Goal: Entertainment & Leisure: Consume media (video, audio)

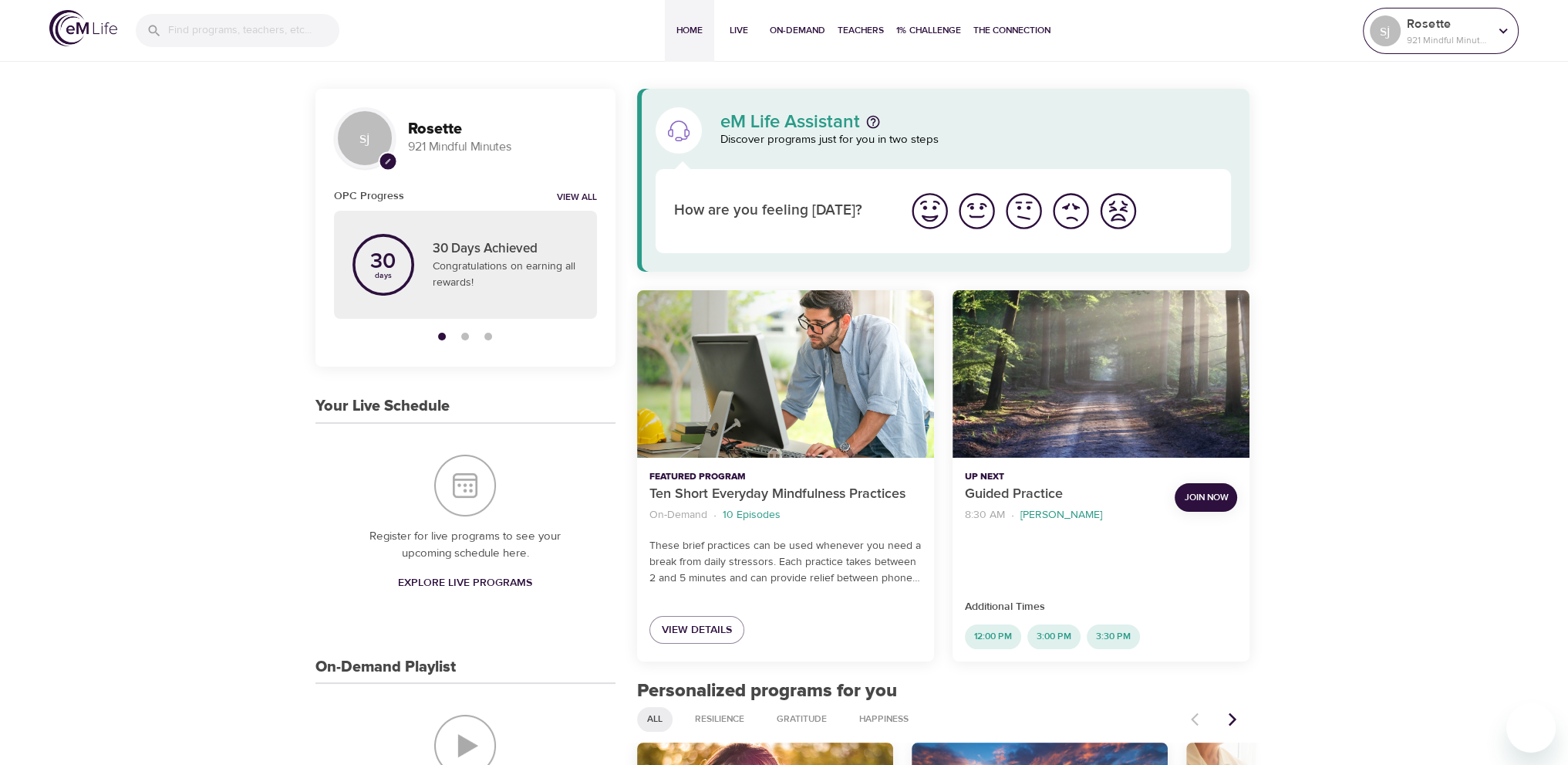
click at [1457, 37] on p "921 Mindful Minutes" at bounding box center [1447, 40] width 82 height 14
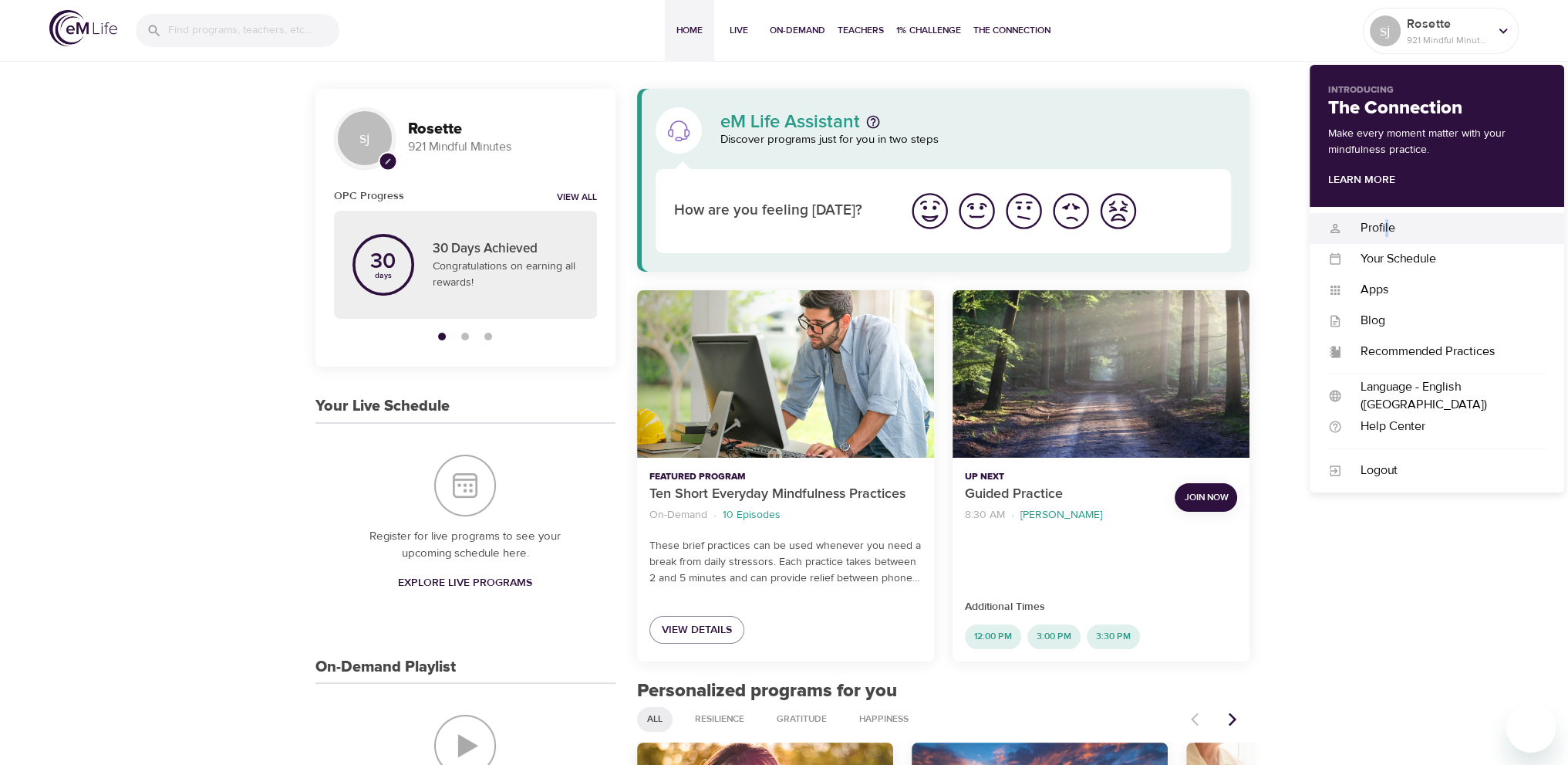
click at [1386, 231] on div "Profile" at bounding box center [1444, 228] width 204 height 18
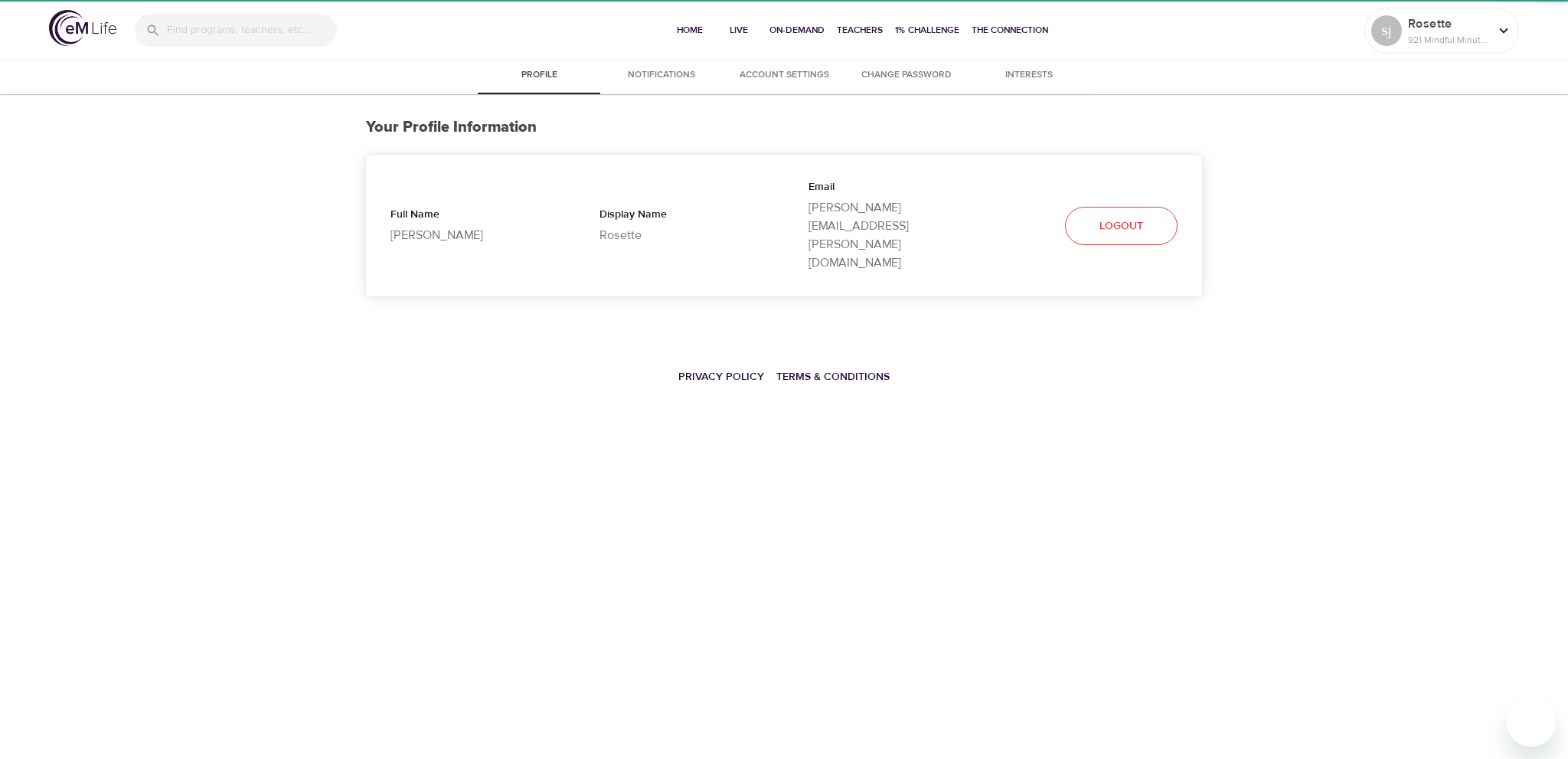
select select "10"
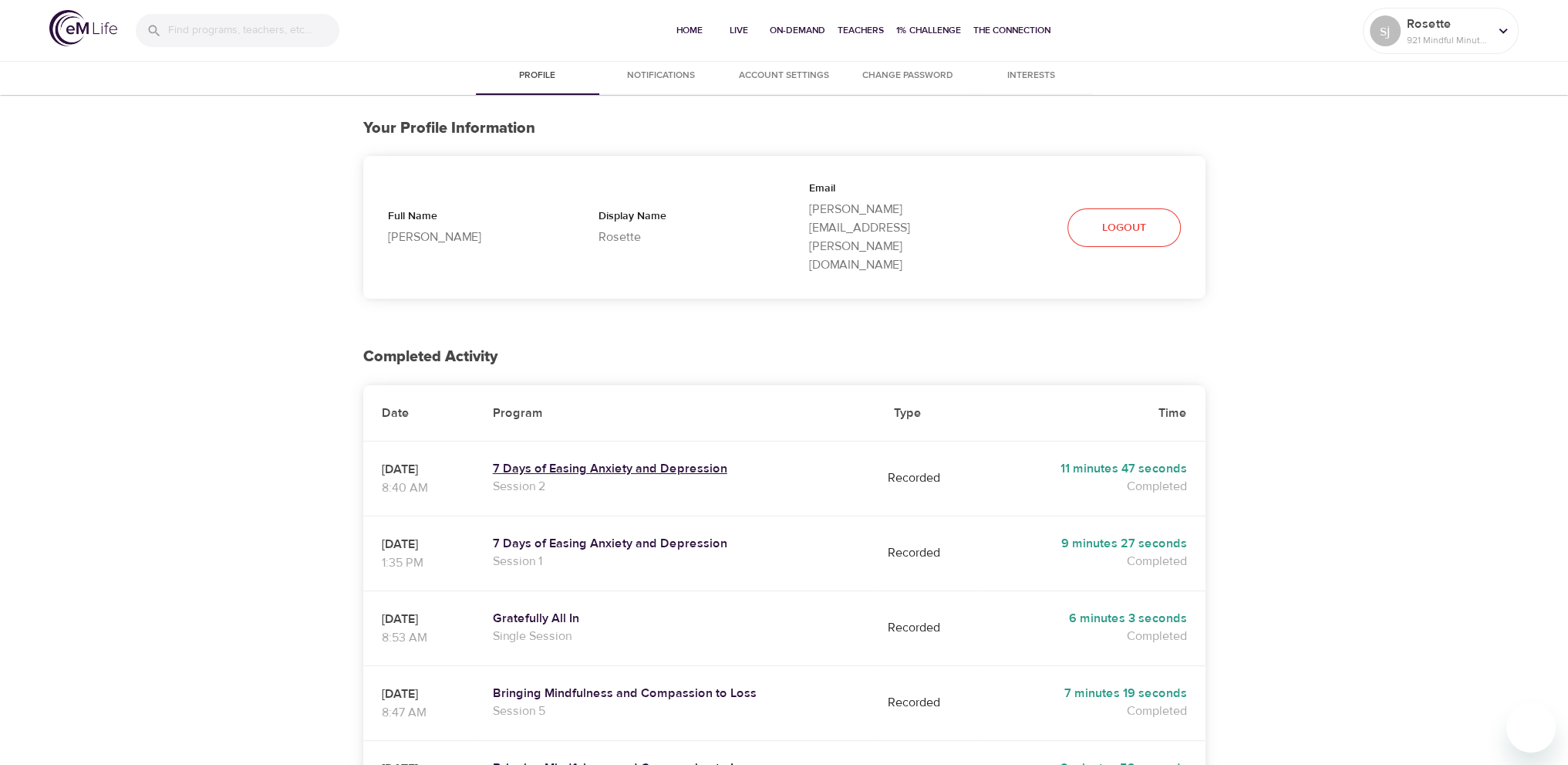
click at [701, 460] on h5 "7 Days of Easing Anxiety and Depression" at bounding box center [675, 468] width 365 height 16
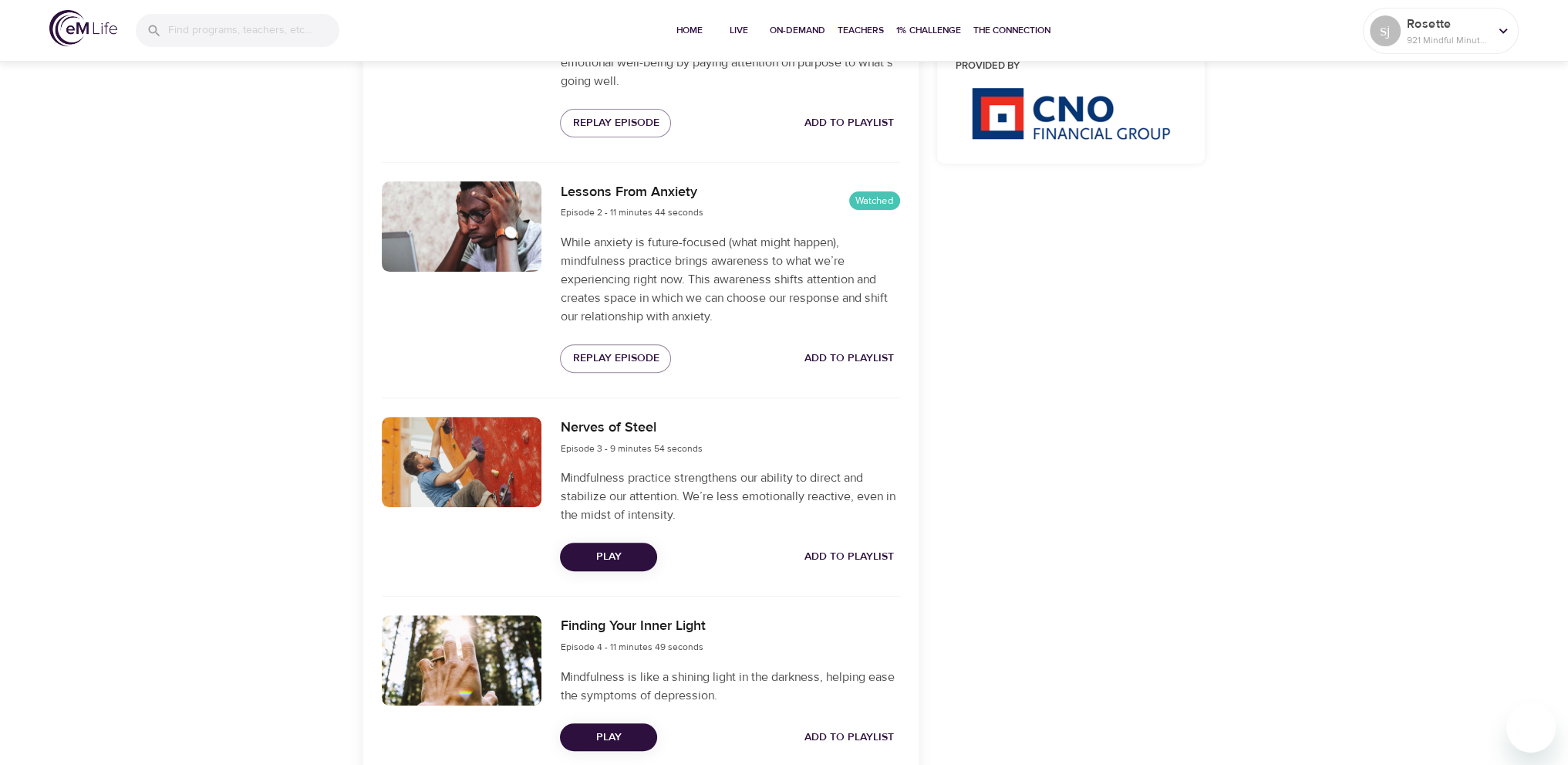
scroll to position [694, 0]
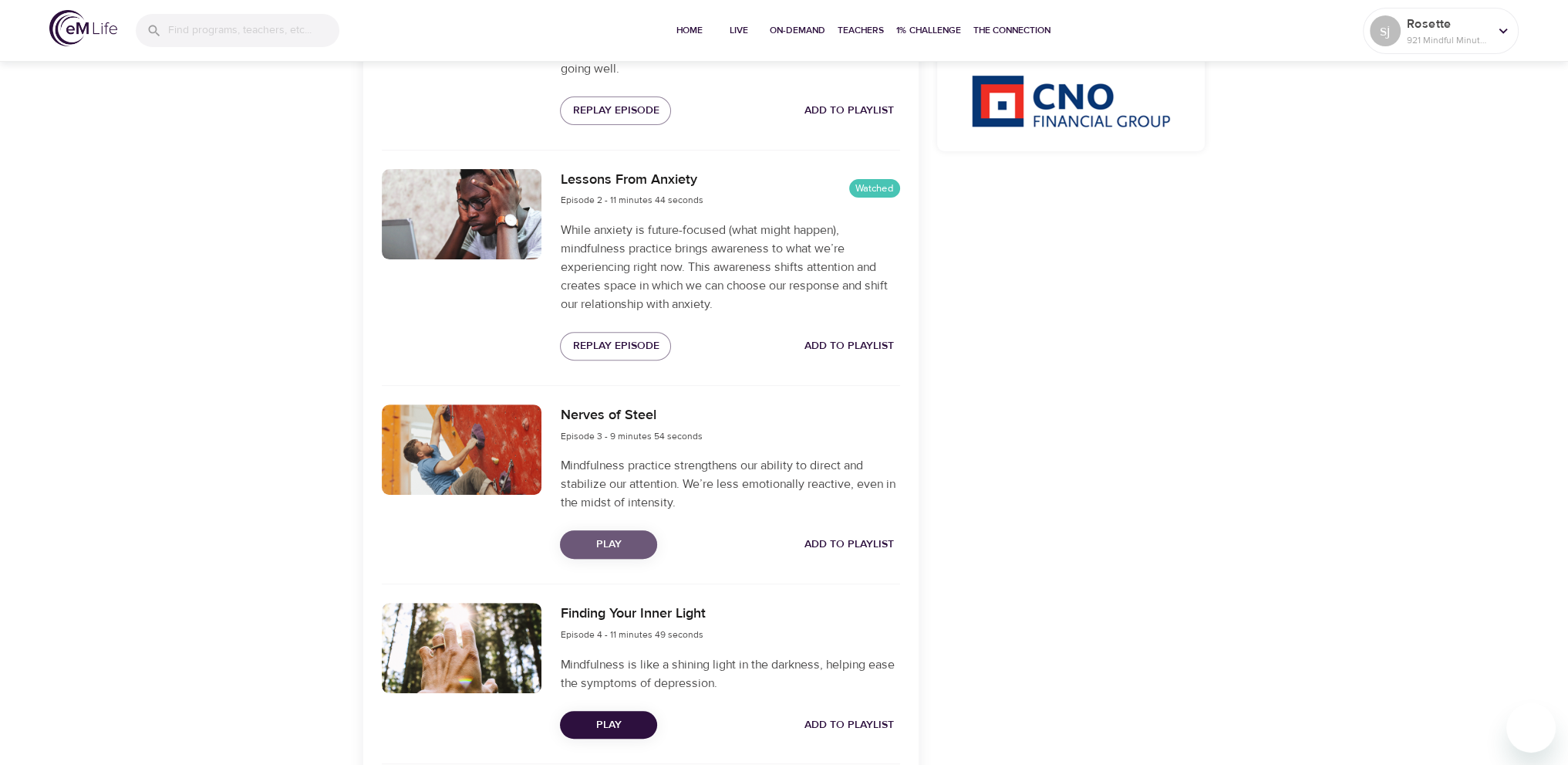
click at [635, 544] on span "Play" at bounding box center [609, 544] width 73 height 20
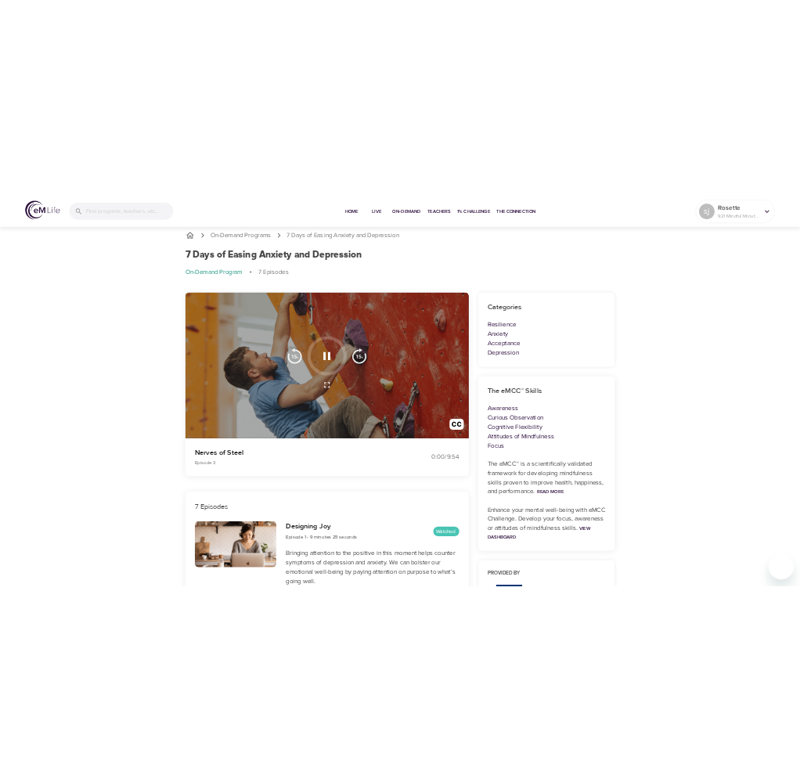
scroll to position [0, 0]
